Goal: Task Accomplishment & Management: Use online tool/utility

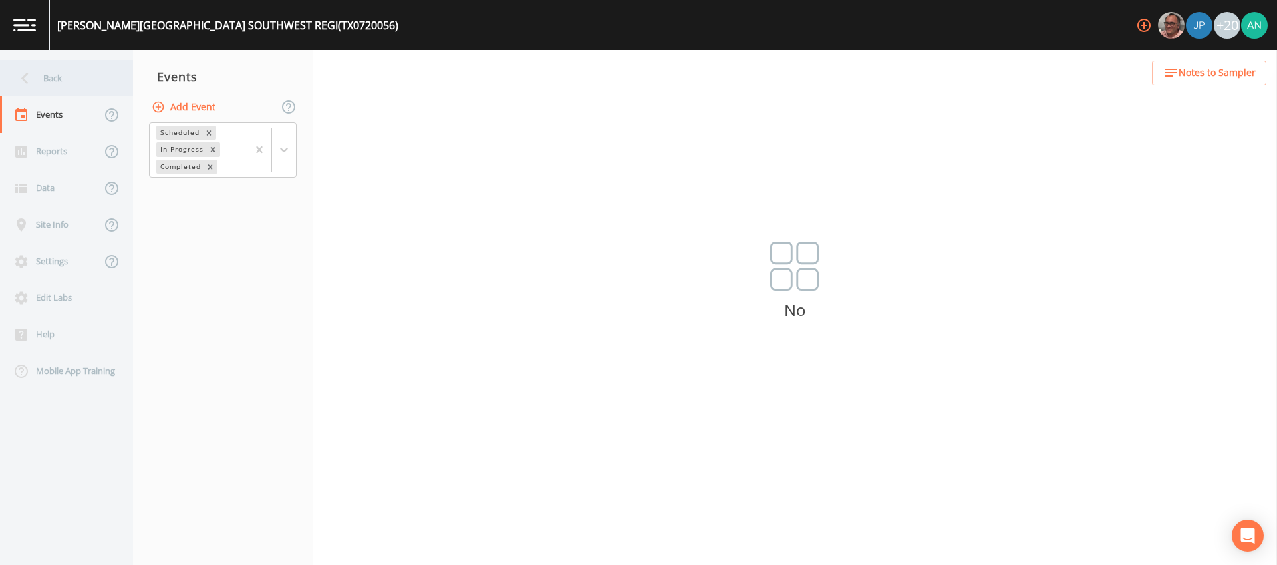
click at [50, 77] on div "Back" at bounding box center [60, 78] width 120 height 37
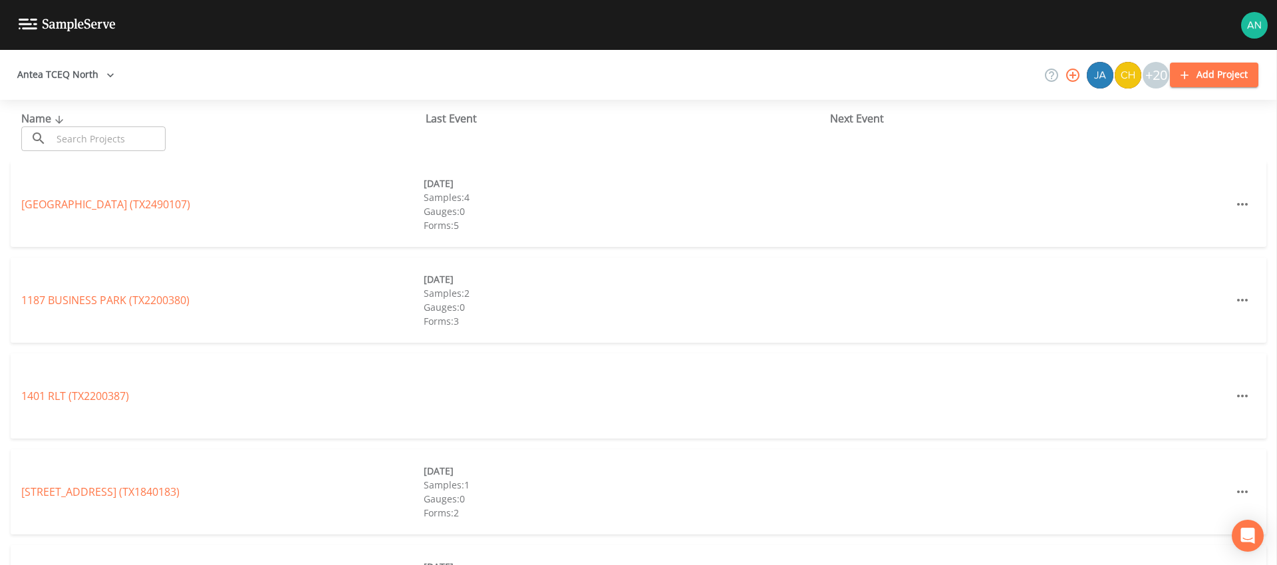
click at [94, 137] on input "text" at bounding box center [109, 138] width 114 height 25
click at [288, 40] on div at bounding box center [638, 25] width 1277 height 50
click at [89, 144] on input "text" at bounding box center [109, 138] width 114 height 25
paste input "TX1840004"
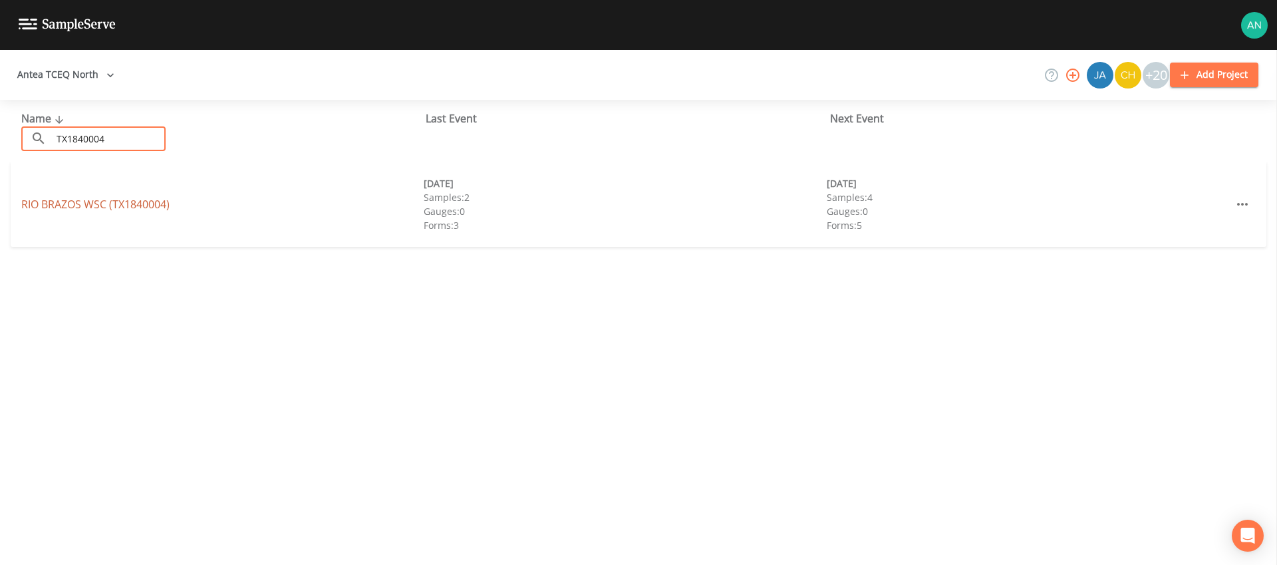
type input "TX1840004"
click at [117, 197] on link "RIO BRAZOS WSC (TX1840004)" at bounding box center [95, 204] width 148 height 15
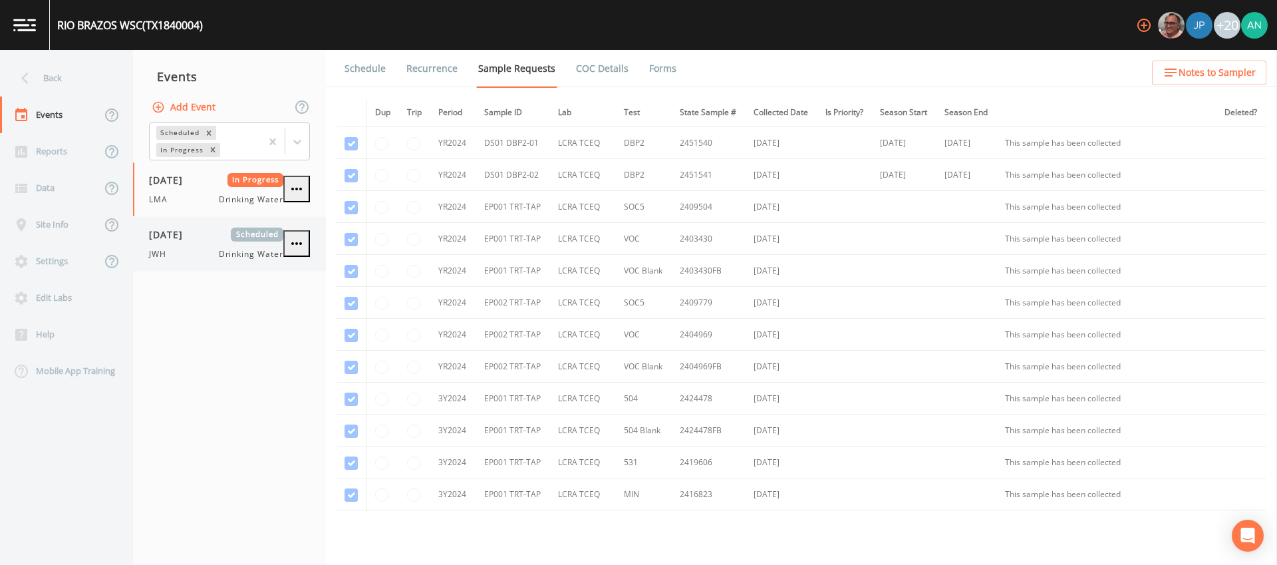
click at [171, 244] on div "[DATE] Scheduled JWH Drinking Water" at bounding box center [216, 244] width 134 height 33
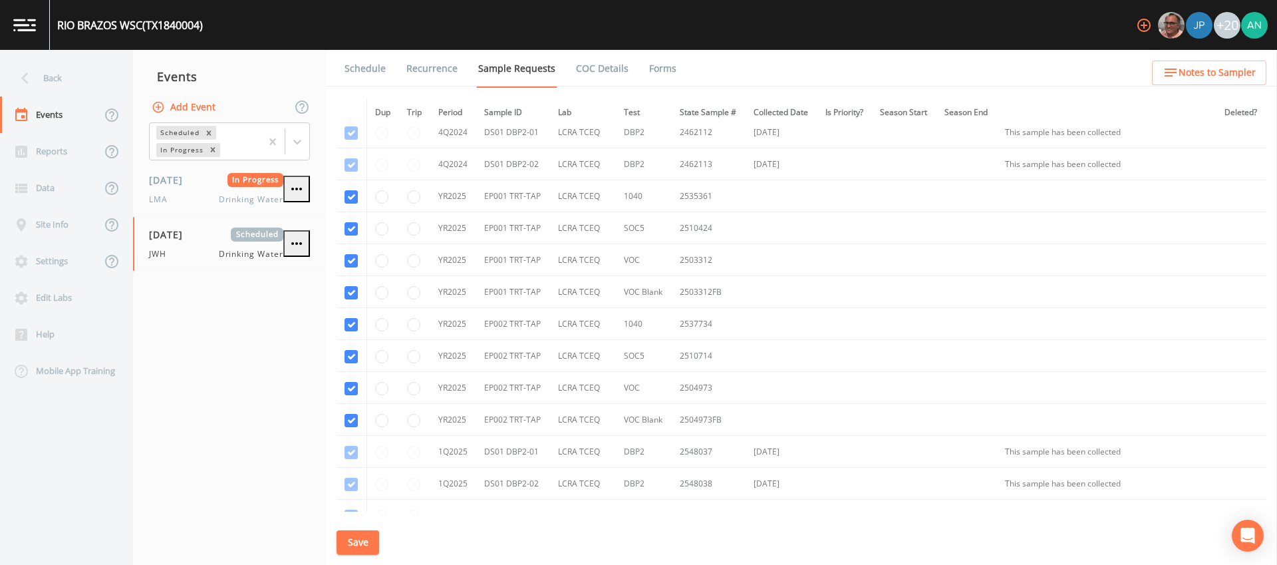
scroll to position [673, 0]
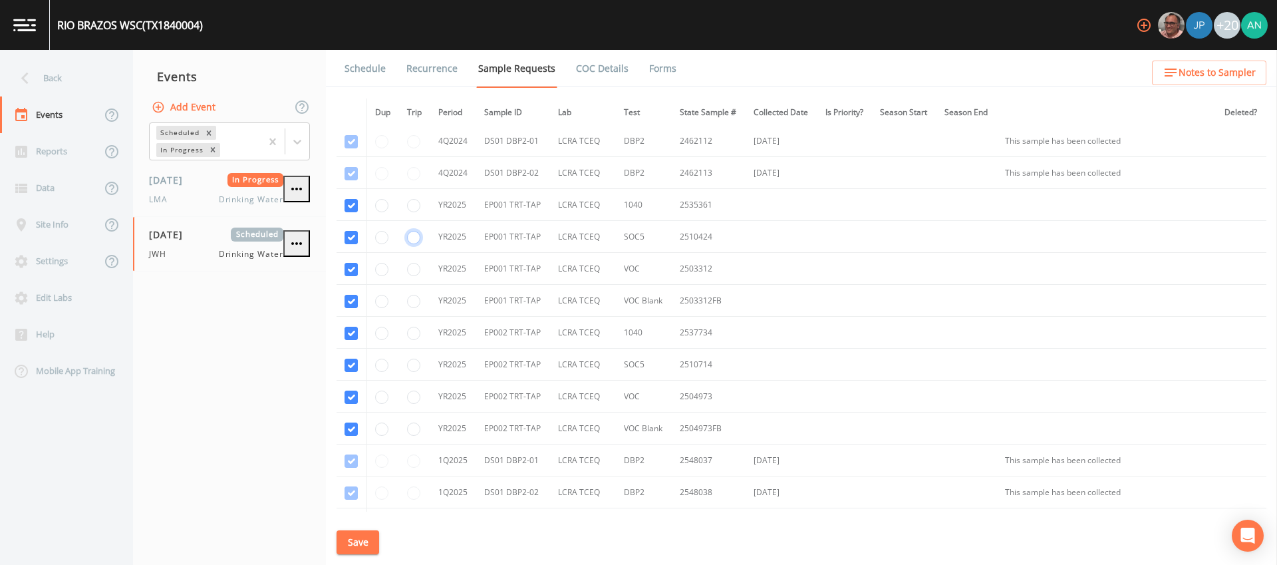
click at [412, 237] on input "radio" at bounding box center [413, 237] width 13 height 13
radio input "true"
click at [347, 550] on button "Save" at bounding box center [358, 542] width 43 height 25
click at [39, 84] on div "Back" at bounding box center [60, 78] width 120 height 37
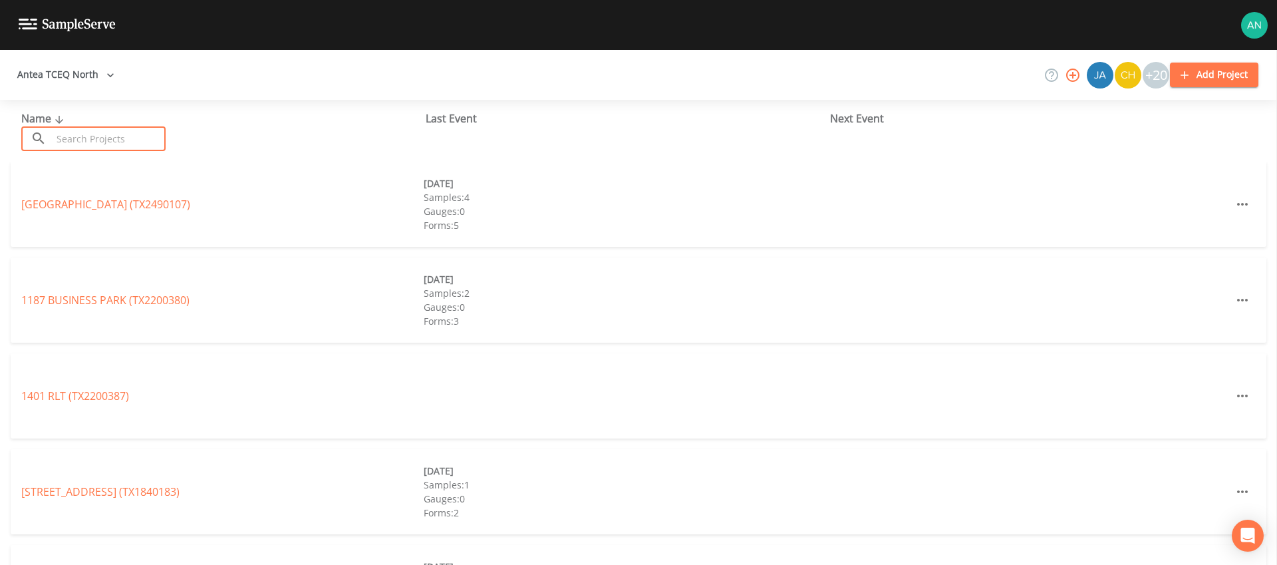
click at [92, 133] on input "text" at bounding box center [109, 138] width 114 height 25
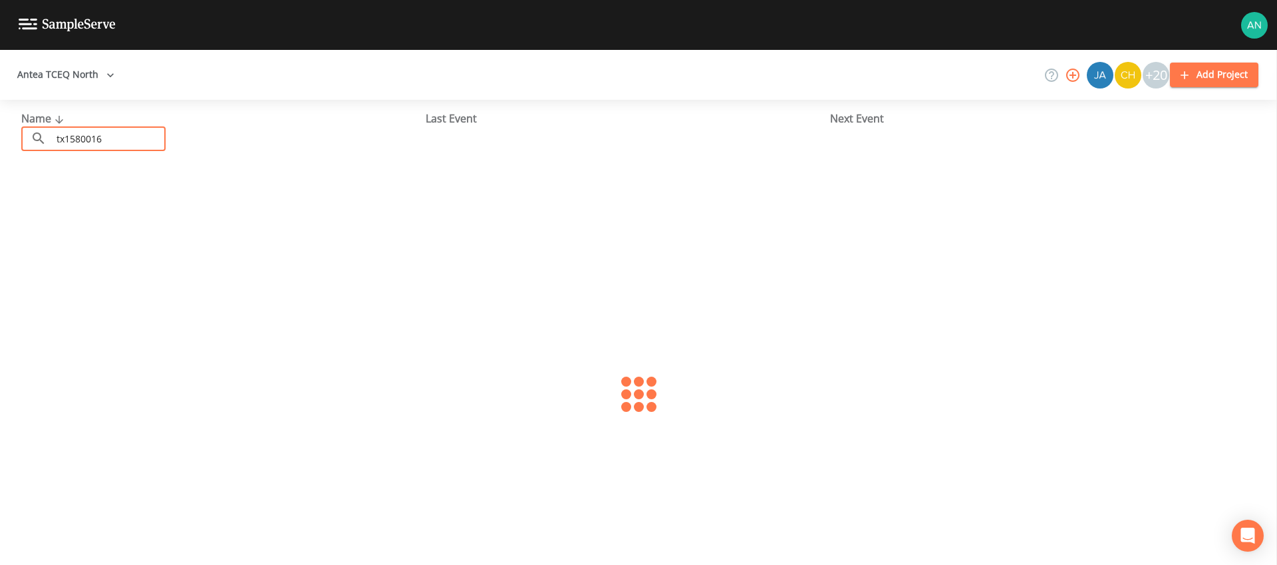
type input "tx1580016"
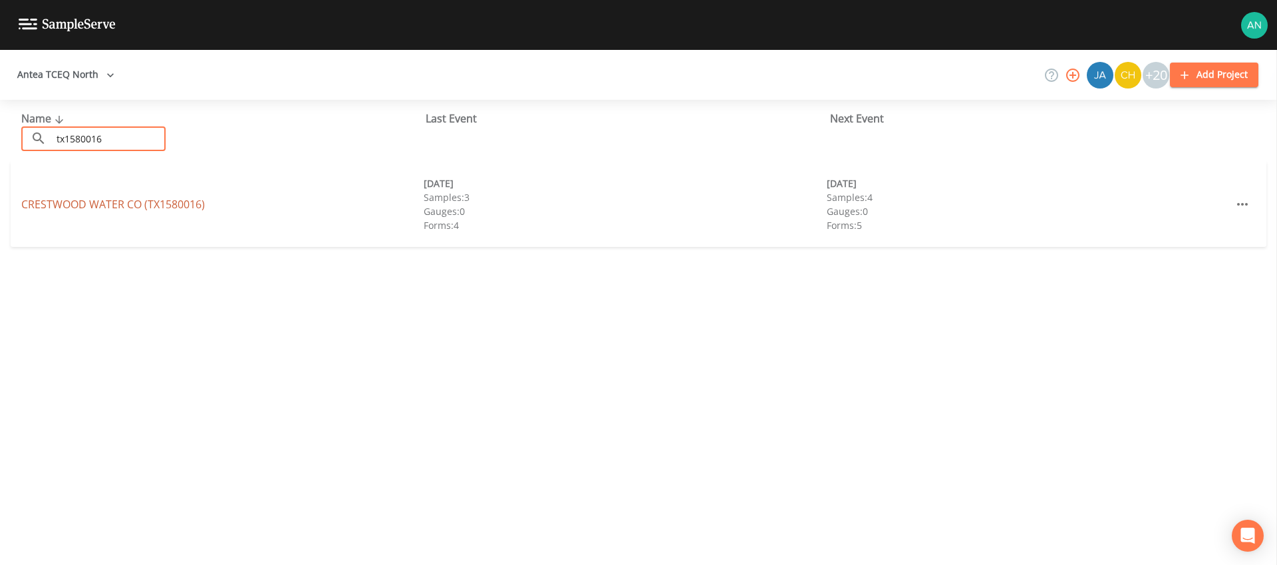
click at [53, 202] on link "[GEOGRAPHIC_DATA] (TX1580016)" at bounding box center [113, 204] width 184 height 15
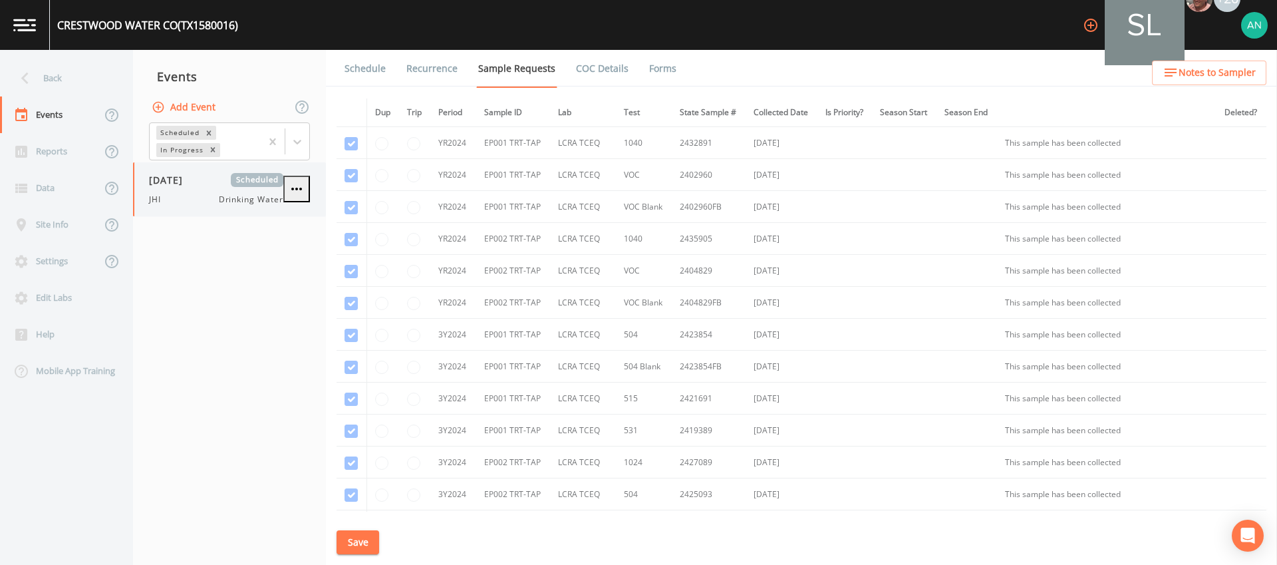
click at [172, 186] on span "[DATE]" at bounding box center [170, 180] width 43 height 14
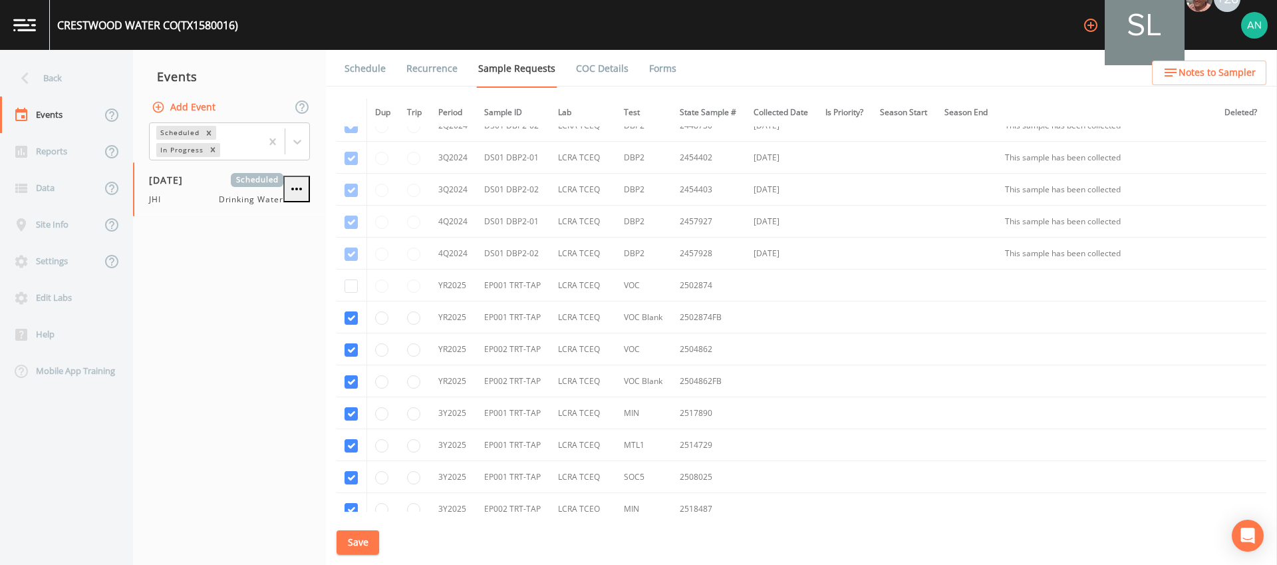
scroll to position [652, 0]
click at [545, 33] on div "[GEOGRAPHIC_DATA] (TX1580016) +20" at bounding box center [638, 25] width 1277 height 50
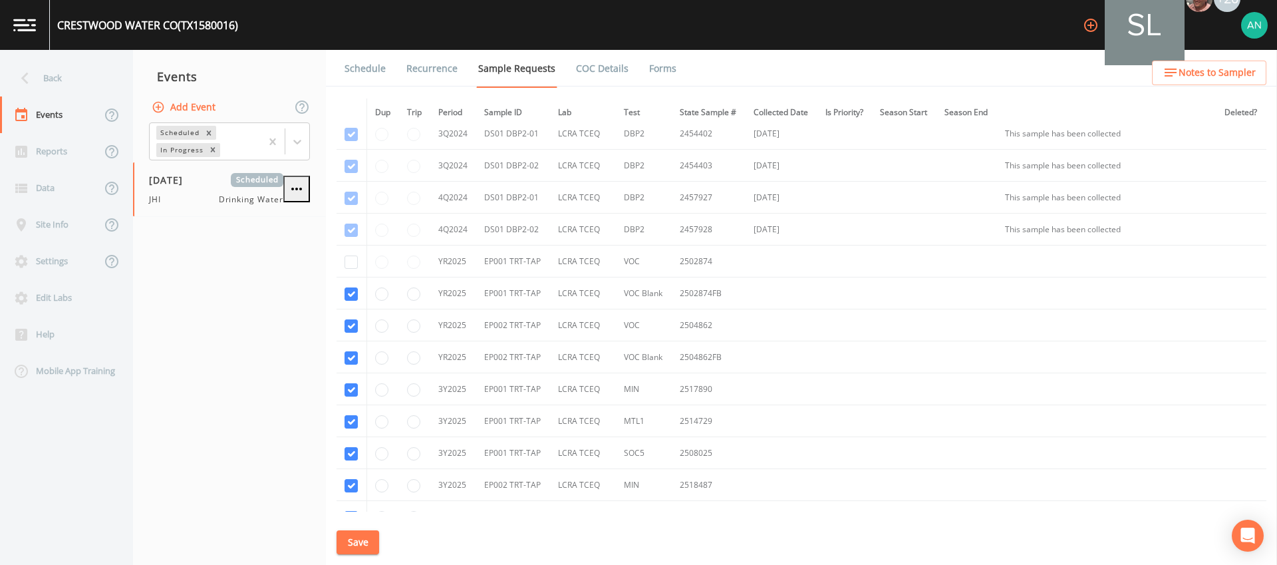
scroll to position [675, 0]
